Goal: Complete application form: Complete application form

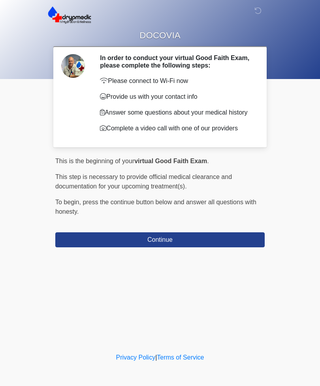
click at [79, 246] on button "Continue" at bounding box center [160, 240] width 210 height 15
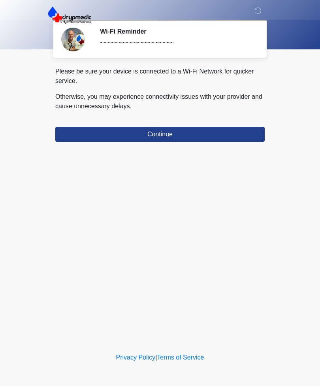
click at [240, 130] on button "Continue" at bounding box center [160, 134] width 210 height 15
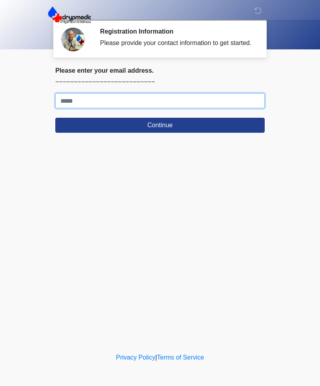
click at [80, 101] on input "Where should we email your treatment plan?" at bounding box center [160, 100] width 210 height 15
type input "**********"
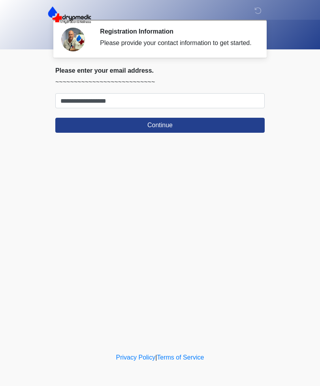
click at [191, 130] on button "Continue" at bounding box center [160, 125] width 210 height 15
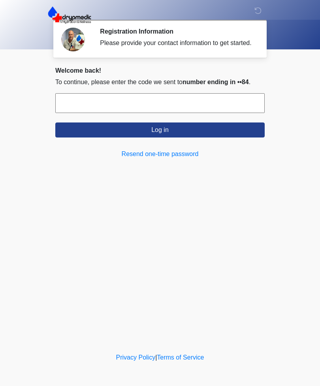
click at [112, 112] on input "text" at bounding box center [160, 103] width 210 height 20
type input "******"
click at [193, 135] on button "Log in" at bounding box center [160, 130] width 210 height 15
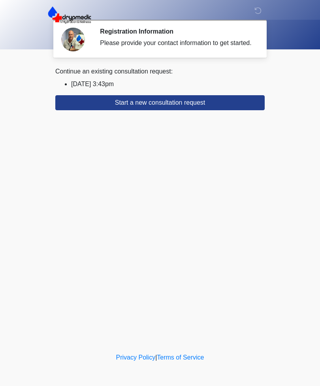
click at [148, 76] on div "Continue an existing consultation request:" at bounding box center [160, 71] width 210 height 9
click at [132, 85] on div "Continue an existing consultation request: [DATE] 3:43pm Start a new consultati…" at bounding box center [160, 88] width 210 height 43
click at [181, 110] on button "Start a new consultation request" at bounding box center [160, 102] width 210 height 15
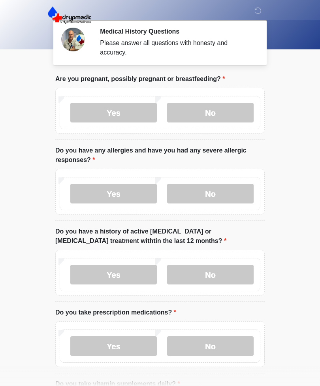
click at [224, 110] on label "No" at bounding box center [210, 113] width 87 height 20
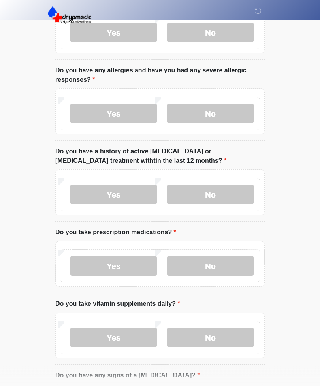
scroll to position [80, 0]
click at [221, 112] on label "No" at bounding box center [210, 114] width 87 height 20
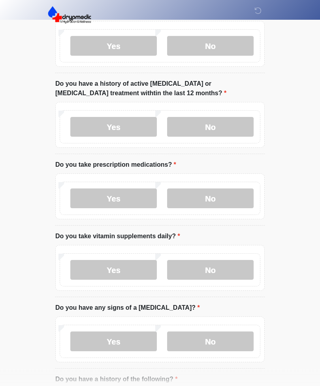
scroll to position [151, 0]
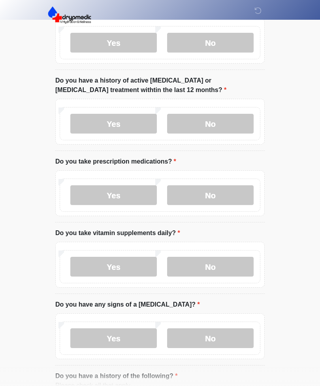
click at [222, 124] on label "No" at bounding box center [210, 124] width 87 height 20
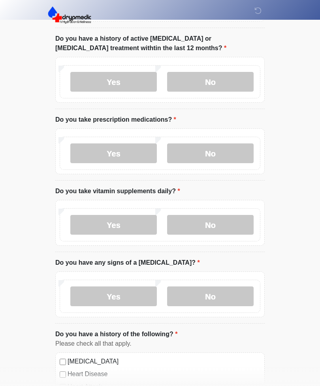
scroll to position [192, 0]
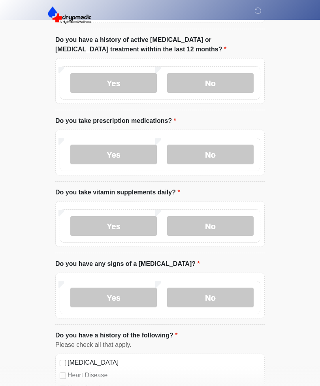
click at [127, 152] on label "Yes" at bounding box center [113, 155] width 87 height 20
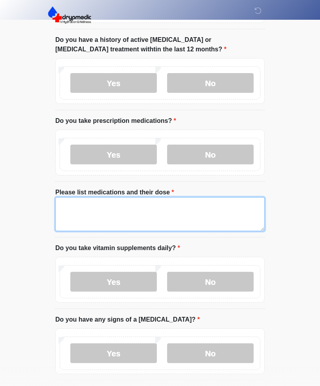
click at [197, 209] on textarea "Please list medications and their dose" at bounding box center [160, 214] width 210 height 34
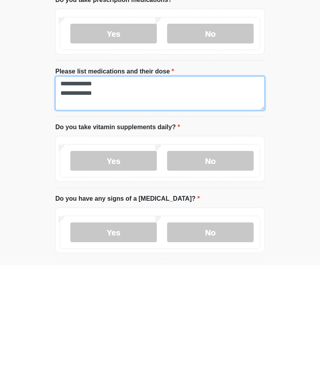
type textarea "**********"
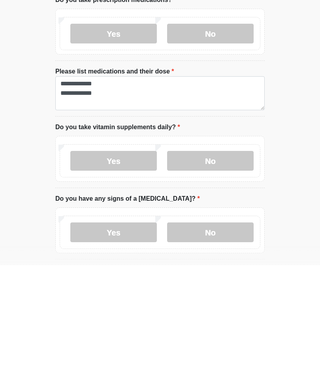
click at [226, 272] on label "No" at bounding box center [210, 282] width 87 height 20
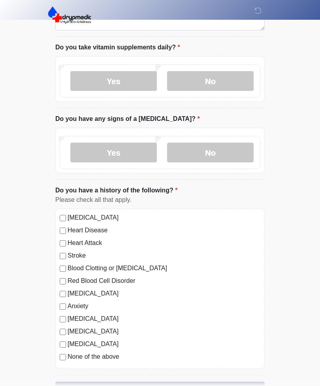
click at [226, 154] on label "No" at bounding box center [210, 153] width 87 height 20
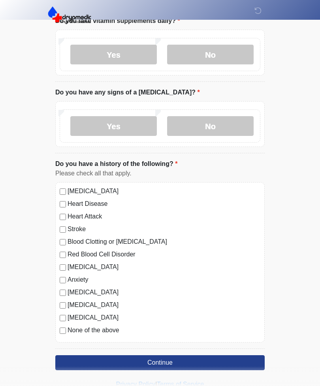
click at [229, 362] on button "Continue" at bounding box center [160, 362] width 210 height 15
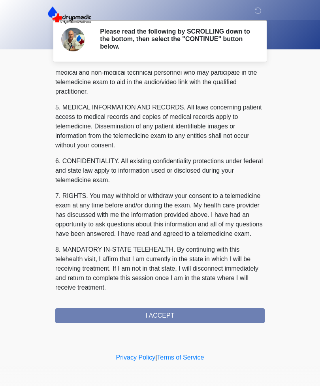
scroll to position [240, 0]
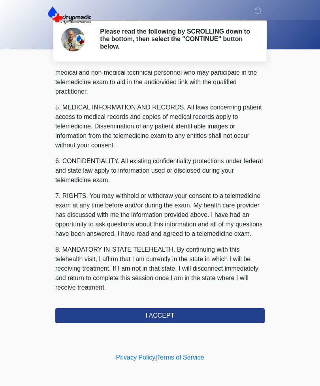
click at [180, 316] on button "I ACCEPT" at bounding box center [160, 315] width 210 height 15
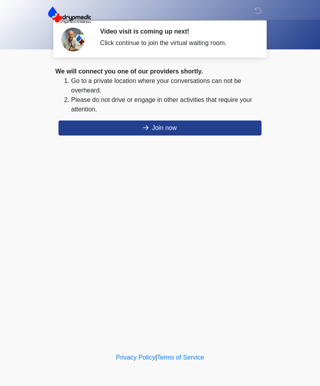
click at [194, 126] on button "Join now" at bounding box center [160, 128] width 203 height 15
